Goal: Task Accomplishment & Management: Use online tool/utility

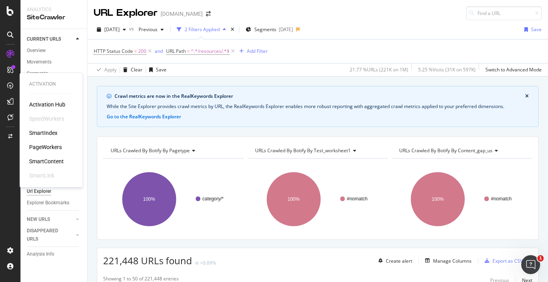
click at [49, 149] on div "PageWorkers" at bounding box center [45, 147] width 33 height 8
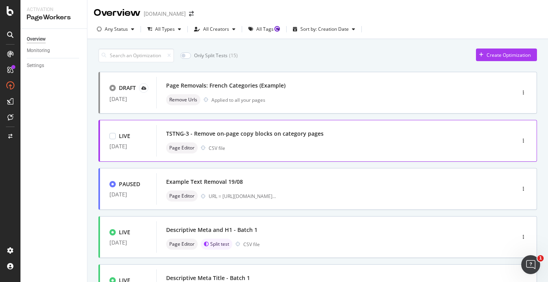
click at [261, 136] on div "TSTNG-3 - Remove on-page copy blocks on category pages" at bounding box center [245, 134] width 158 height 8
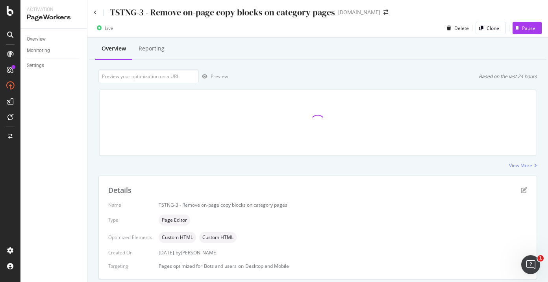
scroll to position [160, 0]
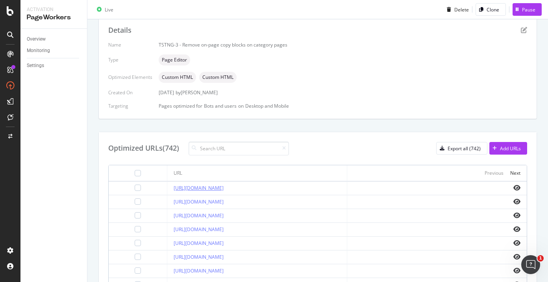
click at [224, 185] on link "[URL][DOMAIN_NAME]" at bounding box center [199, 187] width 50 height 7
